Goal: Transaction & Acquisition: Subscribe to service/newsletter

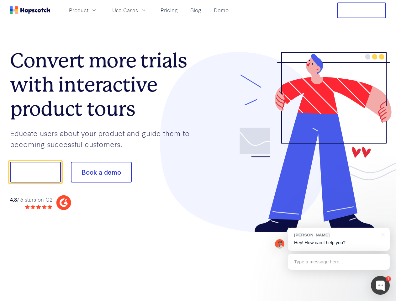
click at [198, 151] on div at bounding box center [292, 142] width 188 height 180
click at [88, 10] on span "Product" at bounding box center [78, 10] width 19 height 8
click at [138, 10] on span "Use Cases" at bounding box center [125, 10] width 26 height 8
click at [362, 10] on button "Free Trial" at bounding box center [361, 11] width 49 height 16
click at [35, 172] on button "Show me!" at bounding box center [35, 172] width 51 height 21
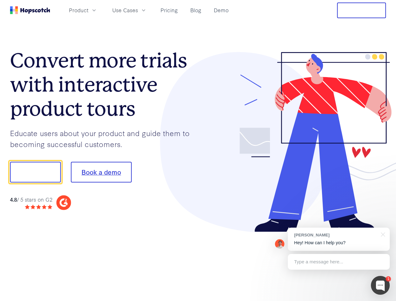
click at [101, 172] on button "Book a demo" at bounding box center [101, 172] width 61 height 21
click at [380, 285] on div at bounding box center [380, 285] width 19 height 19
click at [339, 239] on div "[PERSON_NAME] Hey! How can I help you?" at bounding box center [339, 239] width 102 height 23
click at [382, 234] on div at bounding box center [331, 171] width 118 height 209
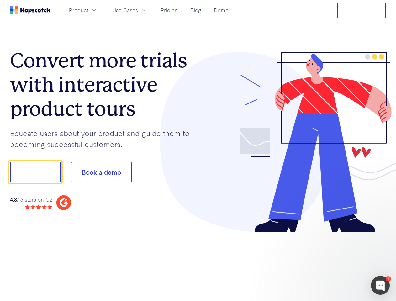
click at [339, 262] on div at bounding box center [331, 213] width 118 height 125
